Goal: Check status

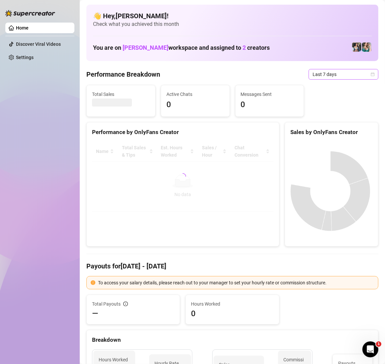
click at [371, 74] on icon "calendar" at bounding box center [373, 74] width 4 height 4
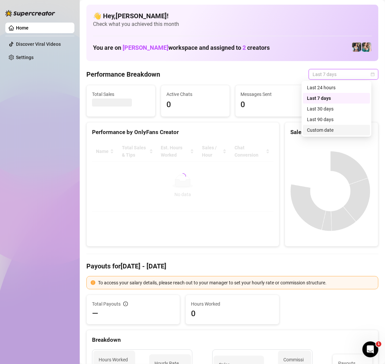
click at [338, 126] on div "Custom date" at bounding box center [336, 129] width 59 height 7
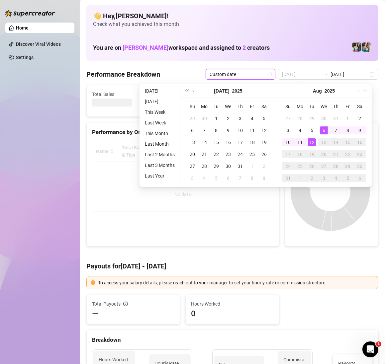
click at [312, 137] on td "12" at bounding box center [312, 142] width 12 height 12
click at [312, 137] on div at bounding box center [331, 191] width 93 height 110
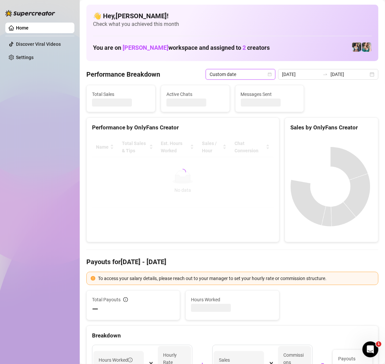
type input "[DATE]"
click at [367, 70] on div "[DATE] [DATE]" at bounding box center [328, 74] width 100 height 11
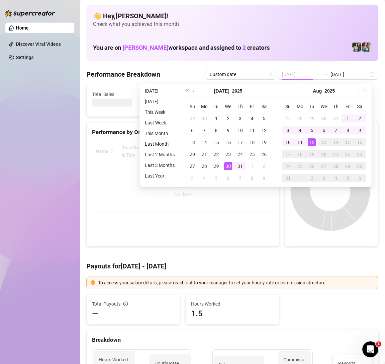
click at [311, 143] on div "12" at bounding box center [312, 142] width 8 height 8
click at [311, 143] on canvas at bounding box center [330, 191] width 80 height 100
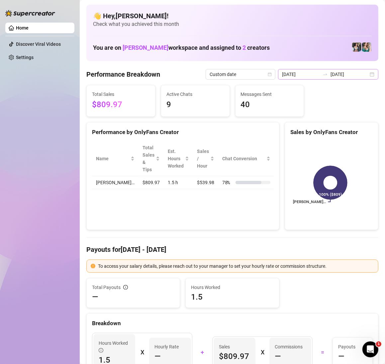
click at [363, 69] on div "[DATE] [DATE]" at bounding box center [328, 74] width 100 height 11
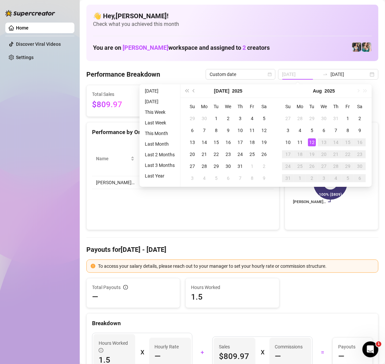
click at [310, 139] on div "12" at bounding box center [312, 142] width 8 height 8
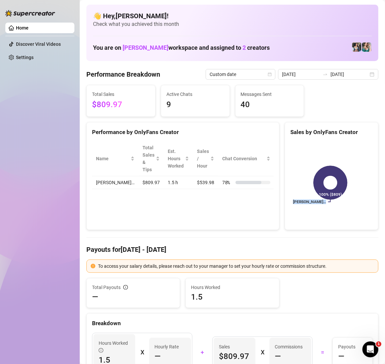
click at [310, 139] on div "[PERSON_NAME]… 100% ($809)" at bounding box center [331, 183] width 93 height 94
click at [366, 76] on div "[DATE] [DATE]" at bounding box center [328, 74] width 100 height 11
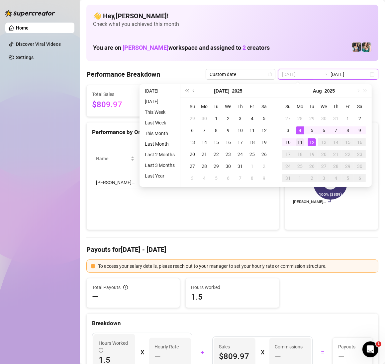
type input "[DATE]"
click at [300, 145] on div "11" at bounding box center [300, 142] width 8 height 8
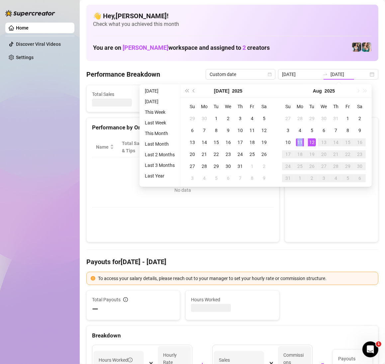
type input "[DATE]"
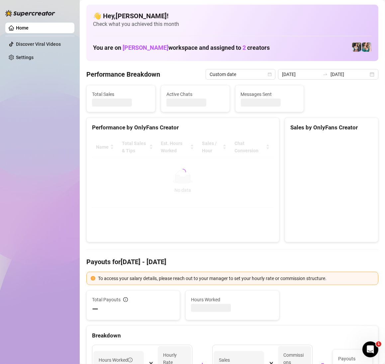
click at [300, 145] on canvas at bounding box center [330, 187] width 80 height 100
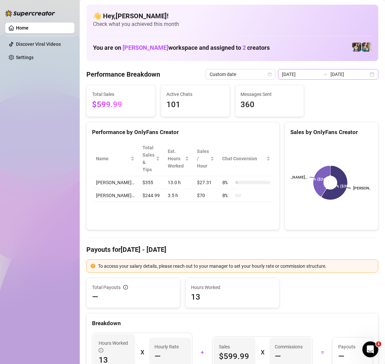
click at [365, 72] on div "[DATE] [DATE]" at bounding box center [328, 74] width 100 height 11
click at [363, 78] on div "[DATE] [DATE]" at bounding box center [328, 74] width 100 height 11
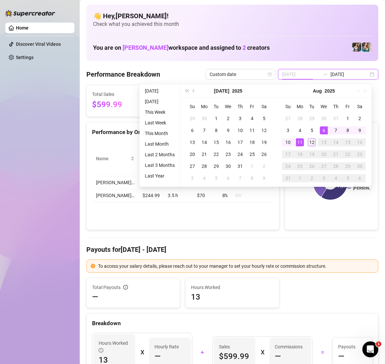
type input "[DATE]"
click at [313, 141] on div "12" at bounding box center [312, 142] width 8 height 8
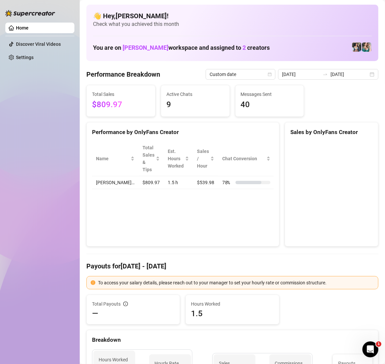
type input "[DATE]"
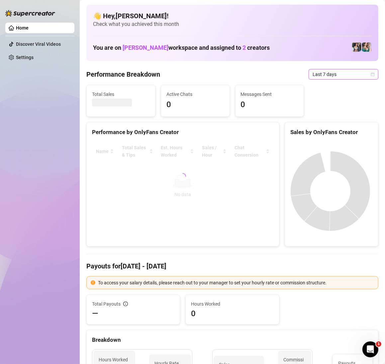
click at [370, 74] on icon "calendar" at bounding box center [372, 74] width 4 height 4
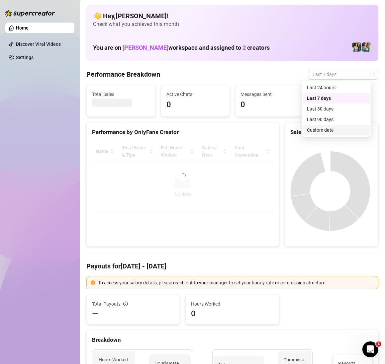
click at [339, 132] on div "Custom date" at bounding box center [336, 129] width 59 height 7
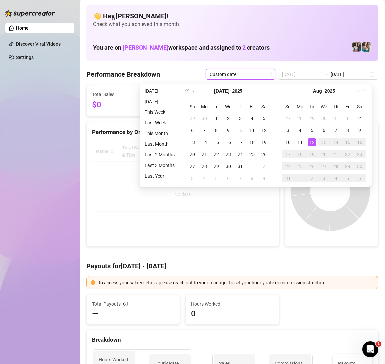
type input "[DATE]"
click at [310, 140] on div "12" at bounding box center [312, 142] width 8 height 8
click at [310, 140] on div at bounding box center [331, 191] width 93 height 110
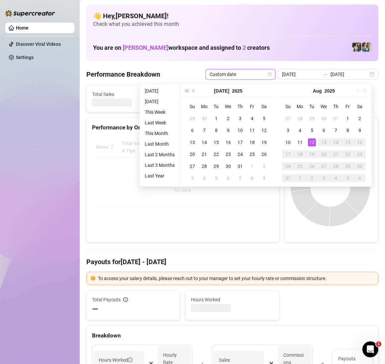
type input "[DATE]"
